Goal: Check status: Check status

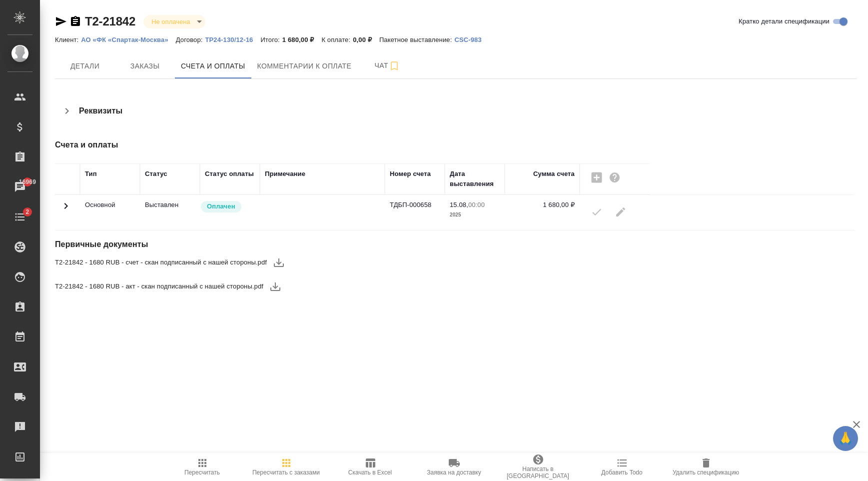
click at [66, 208] on icon at bounding box center [66, 206] width 12 height 12
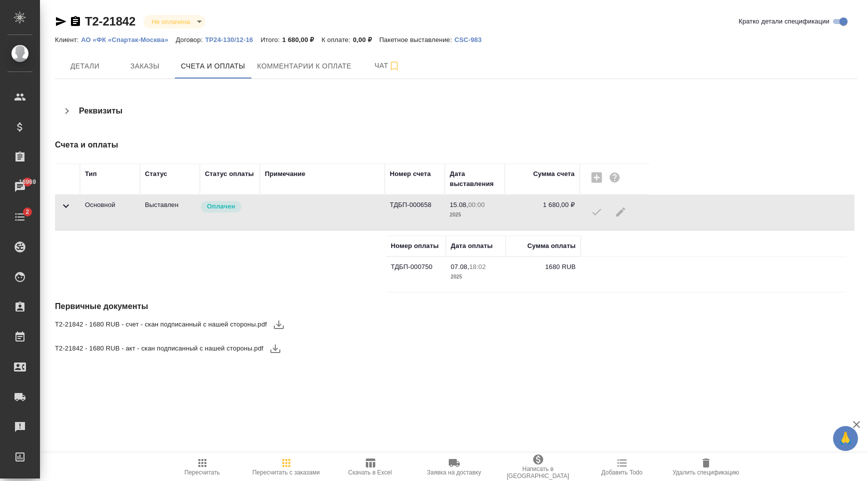
click at [66, 208] on icon at bounding box center [66, 206] width 12 height 12
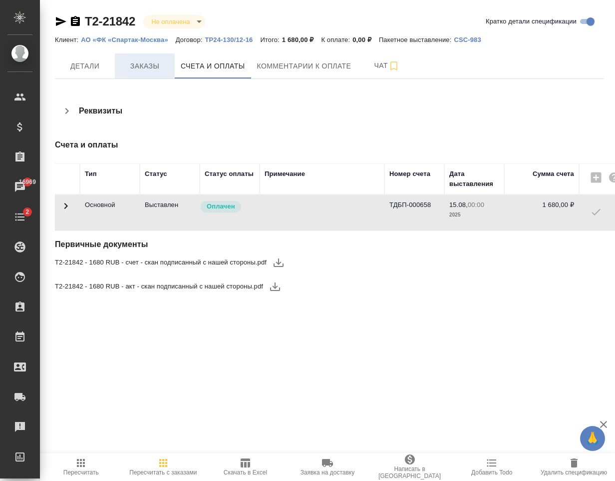
click at [155, 70] on span "Заказы" at bounding box center [145, 66] width 48 height 12
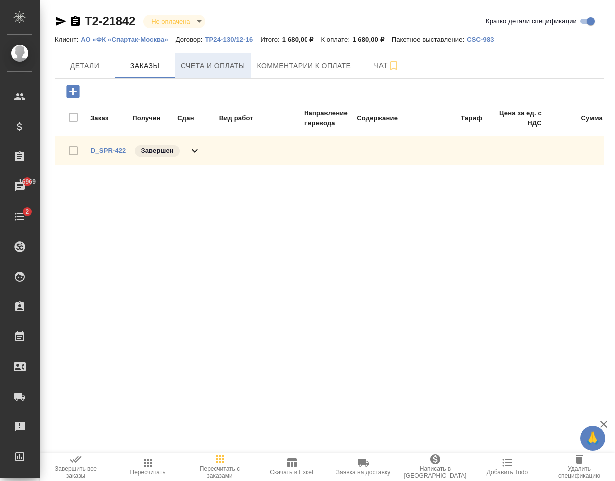
click at [199, 71] on span "Счета и оплаты" at bounding box center [213, 66] width 64 height 12
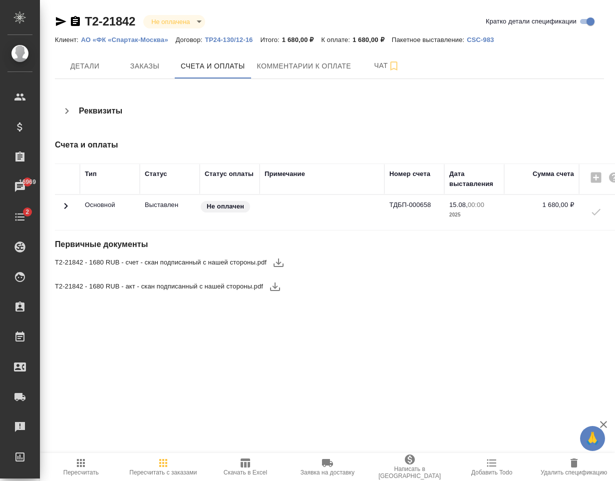
click at [65, 206] on icon at bounding box center [66, 206] width 12 height 12
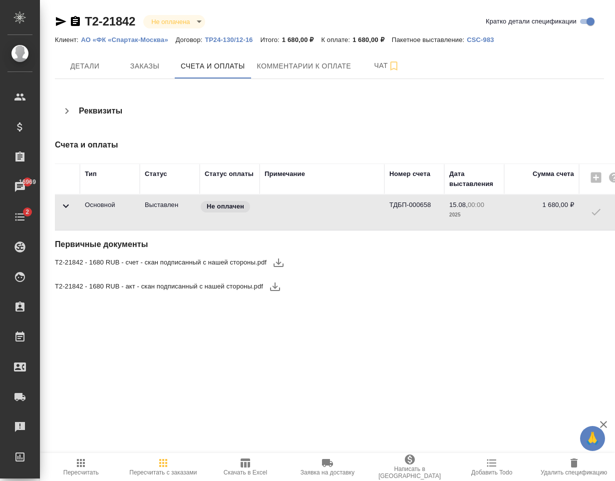
click at [66, 205] on icon at bounding box center [66, 206] width 12 height 12
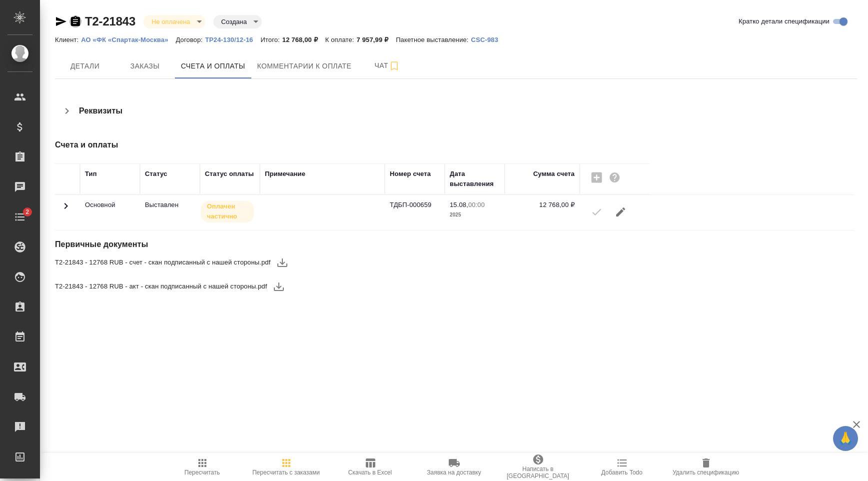
click at [79, 19] on icon "button" at bounding box center [75, 21] width 9 height 10
click at [77, 19] on icon "button" at bounding box center [75, 21] width 12 height 12
click at [298, 121] on div "Реквизиты" at bounding box center [324, 111] width 538 height 24
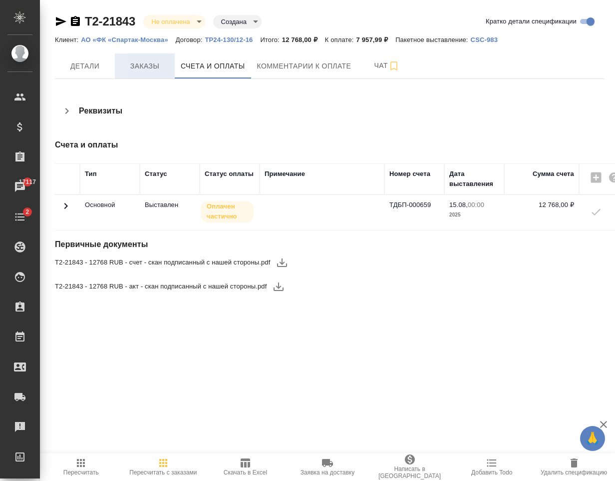
click at [155, 64] on span "Заказы" at bounding box center [145, 66] width 48 height 12
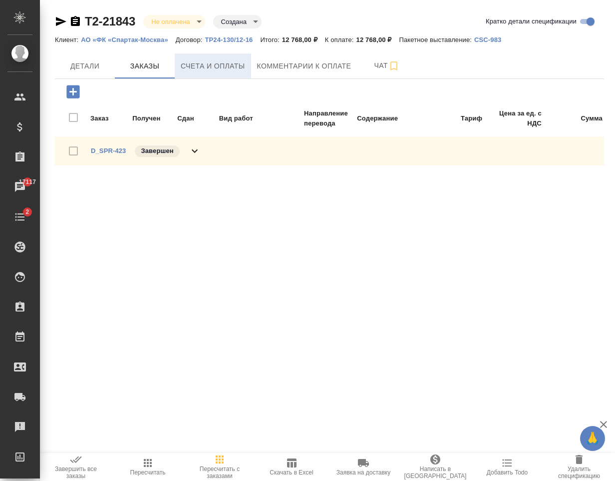
click at [222, 65] on span "Счета и оплаты" at bounding box center [213, 66] width 64 height 12
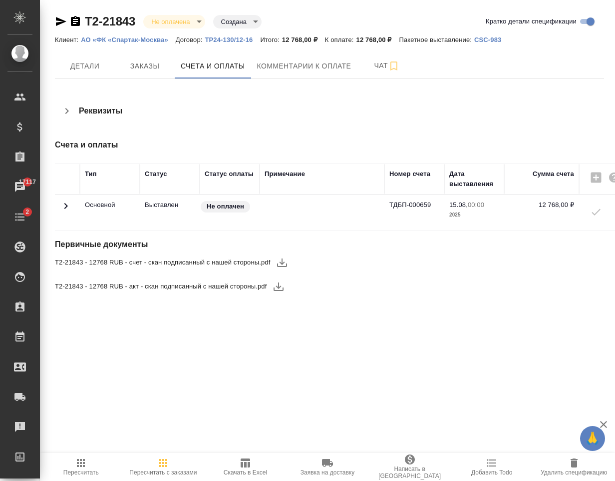
click at [70, 208] on icon at bounding box center [66, 206] width 12 height 12
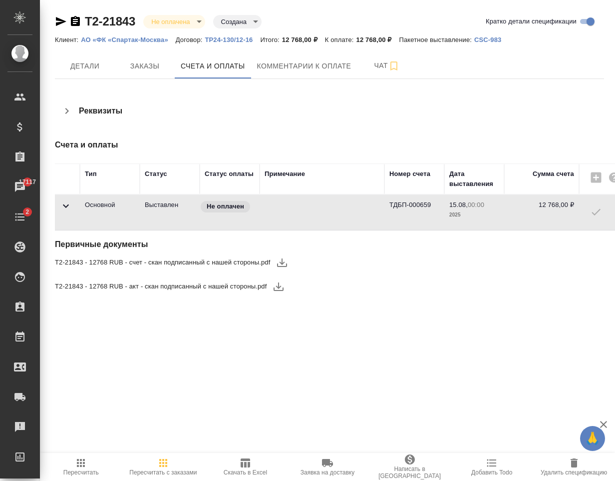
click at [64, 208] on icon at bounding box center [66, 206] width 12 height 12
